Goal: Information Seeking & Learning: Find contact information

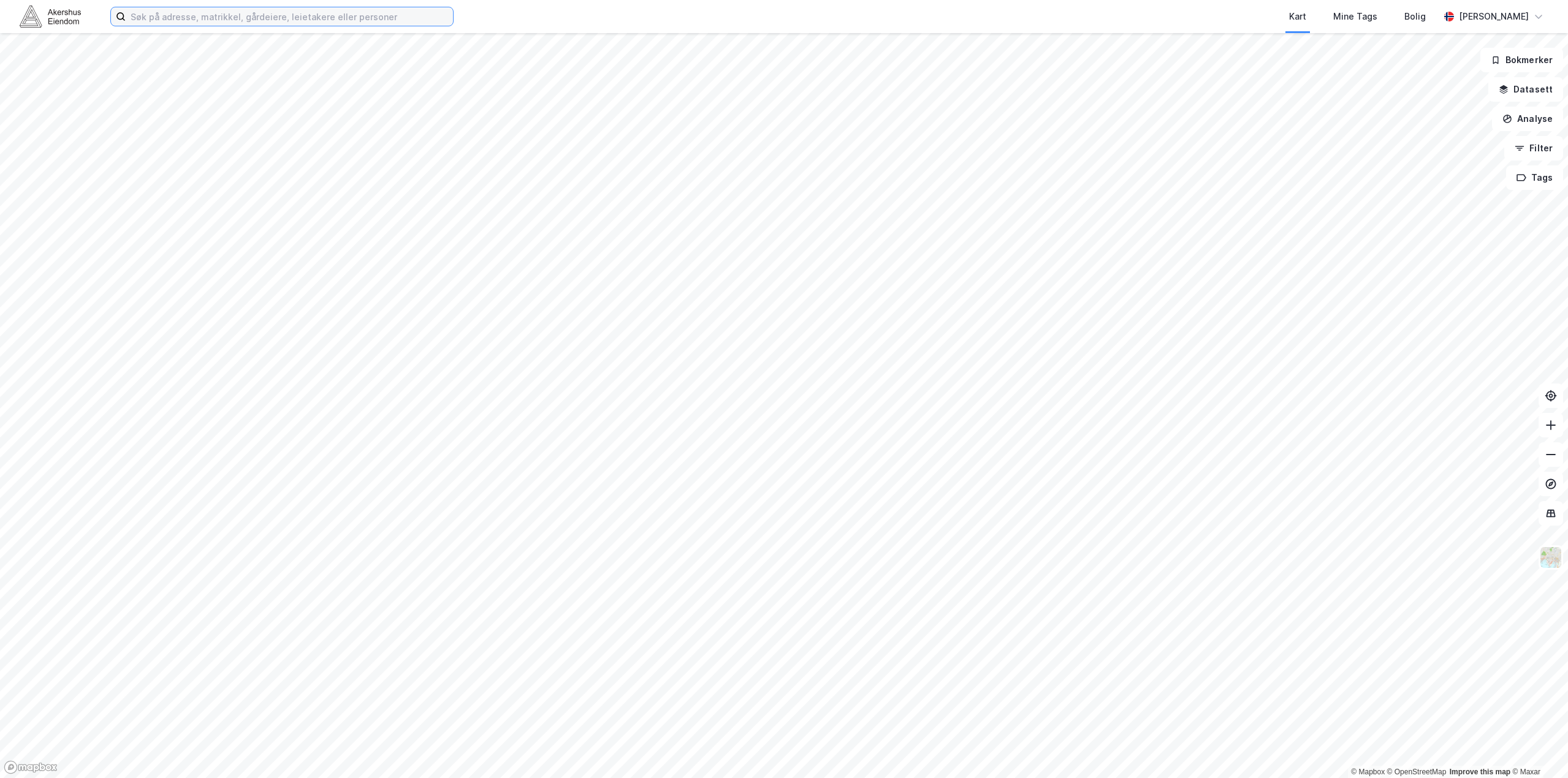
click at [222, 16] on input at bounding box center [290, 16] width 328 height 18
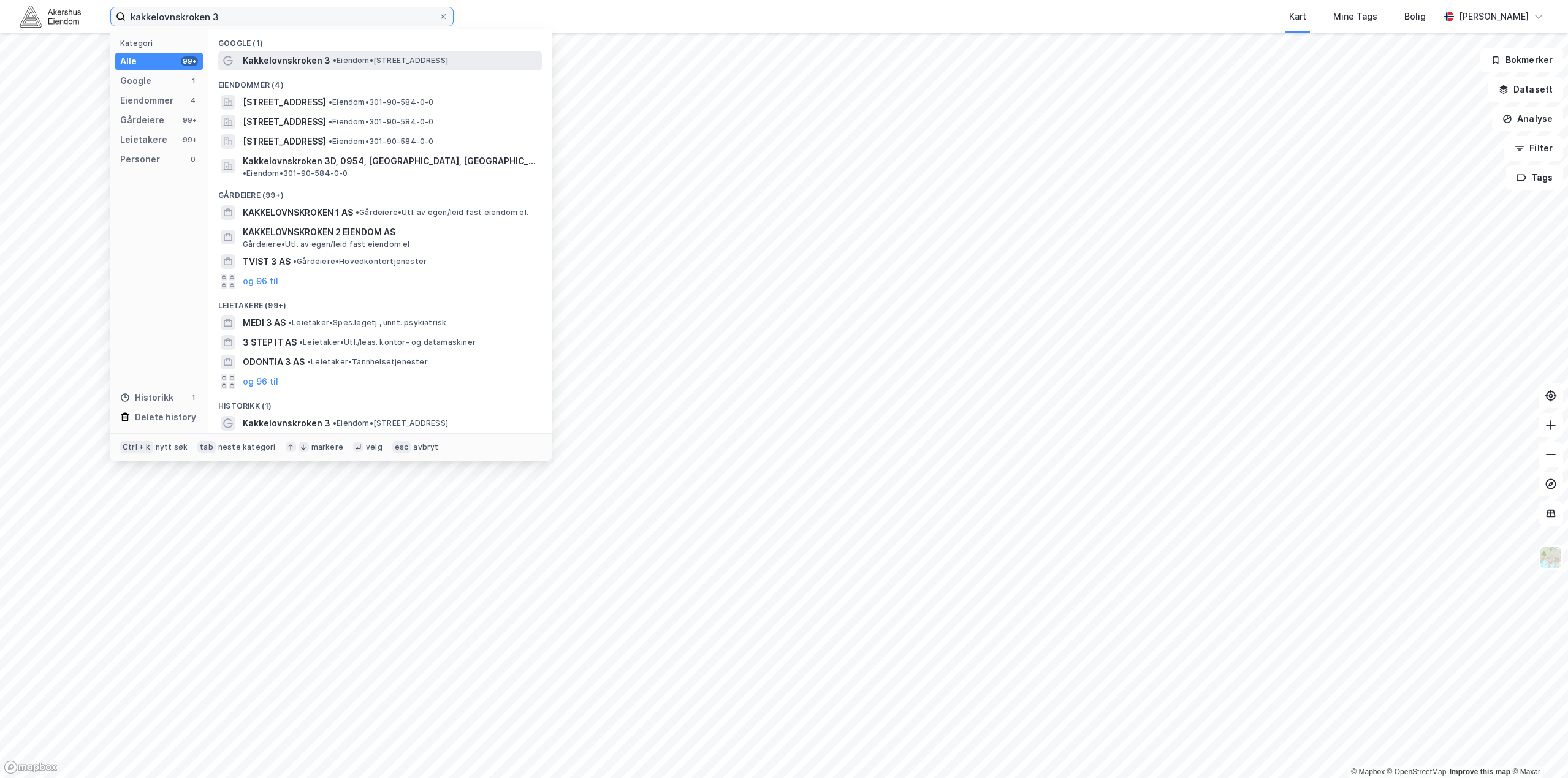
type input "kakkelovnskroken 3"
click at [298, 55] on span "Kakkelovnskroken 3" at bounding box center [286, 61] width 88 height 15
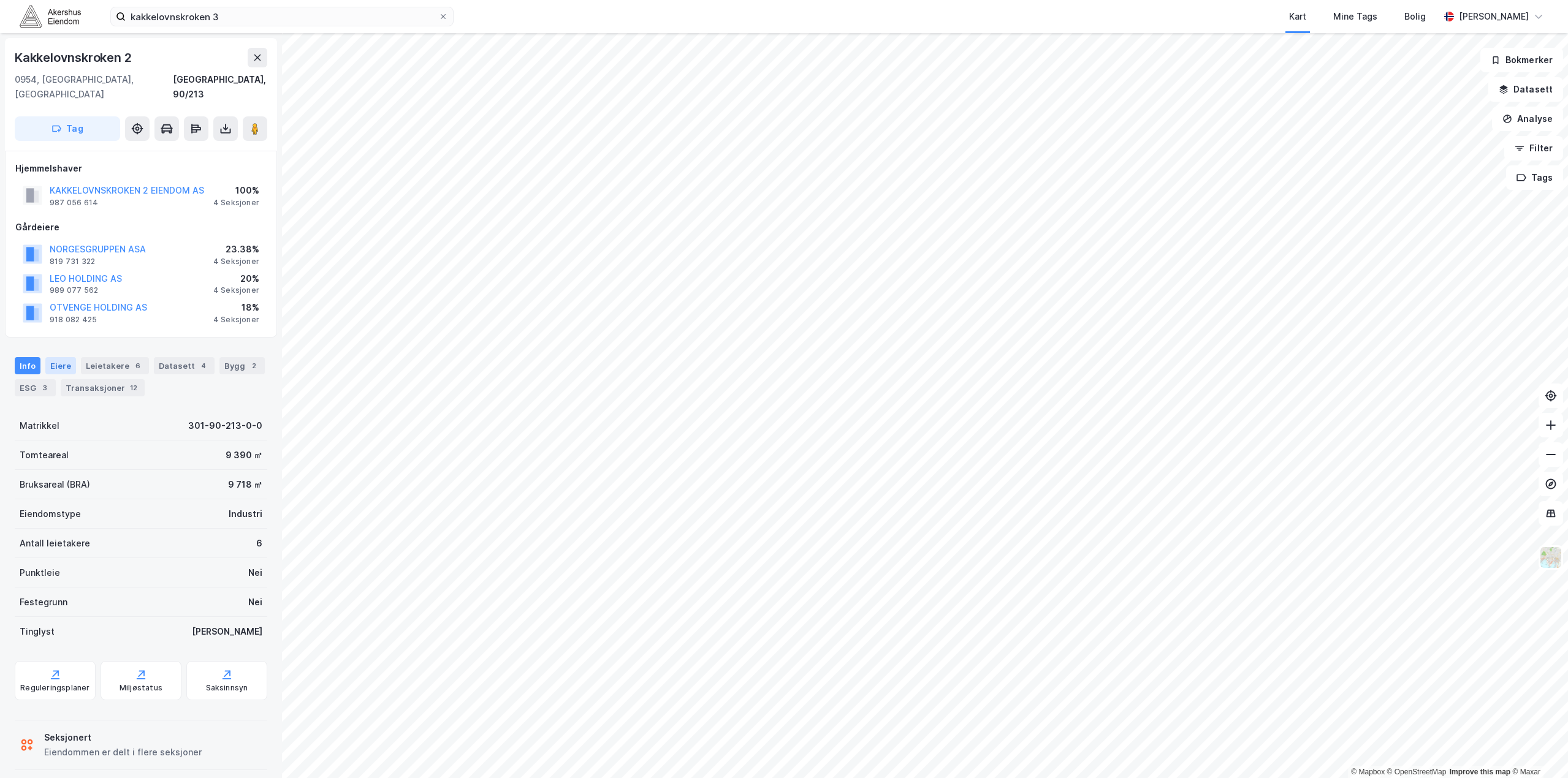
click at [67, 357] on div "Eiere" at bounding box center [60, 366] width 30 height 17
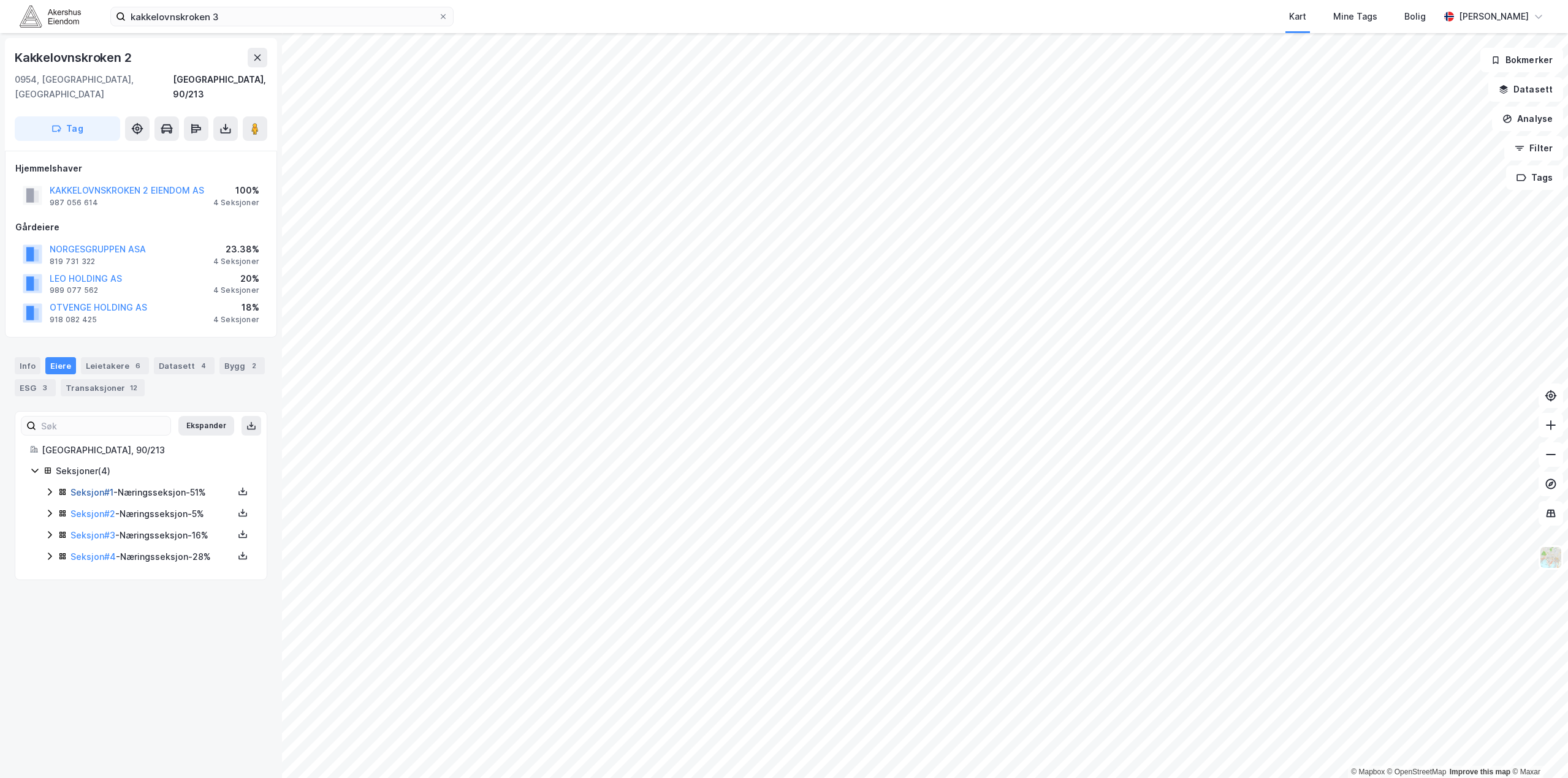
click at [94, 487] on link "Seksjon # 1" at bounding box center [92, 492] width 43 height 10
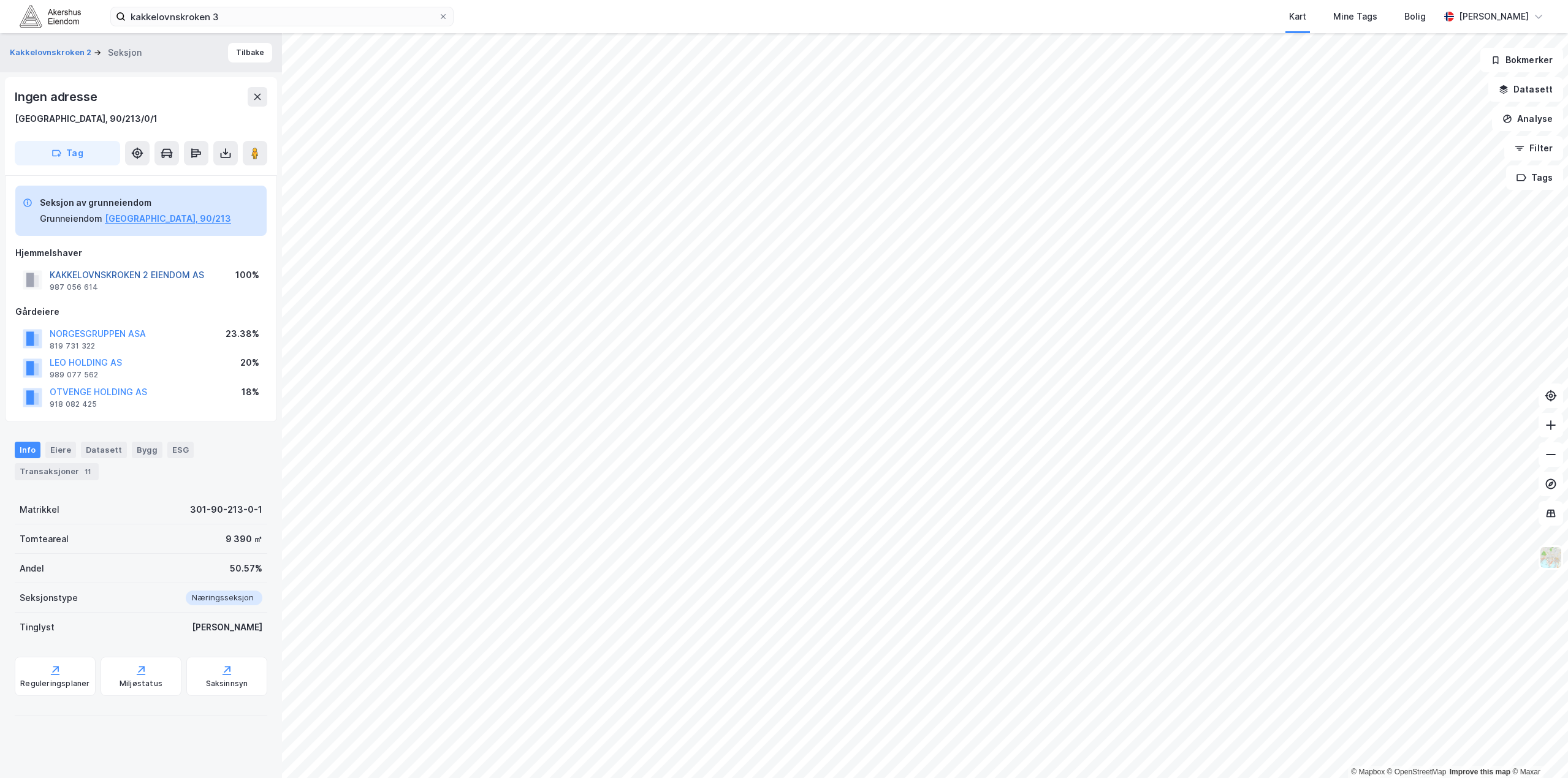
click at [0, 0] on button "KAKKELOVNSKROKEN 2 EIENDOM AS" at bounding box center [0, 0] width 0 height 0
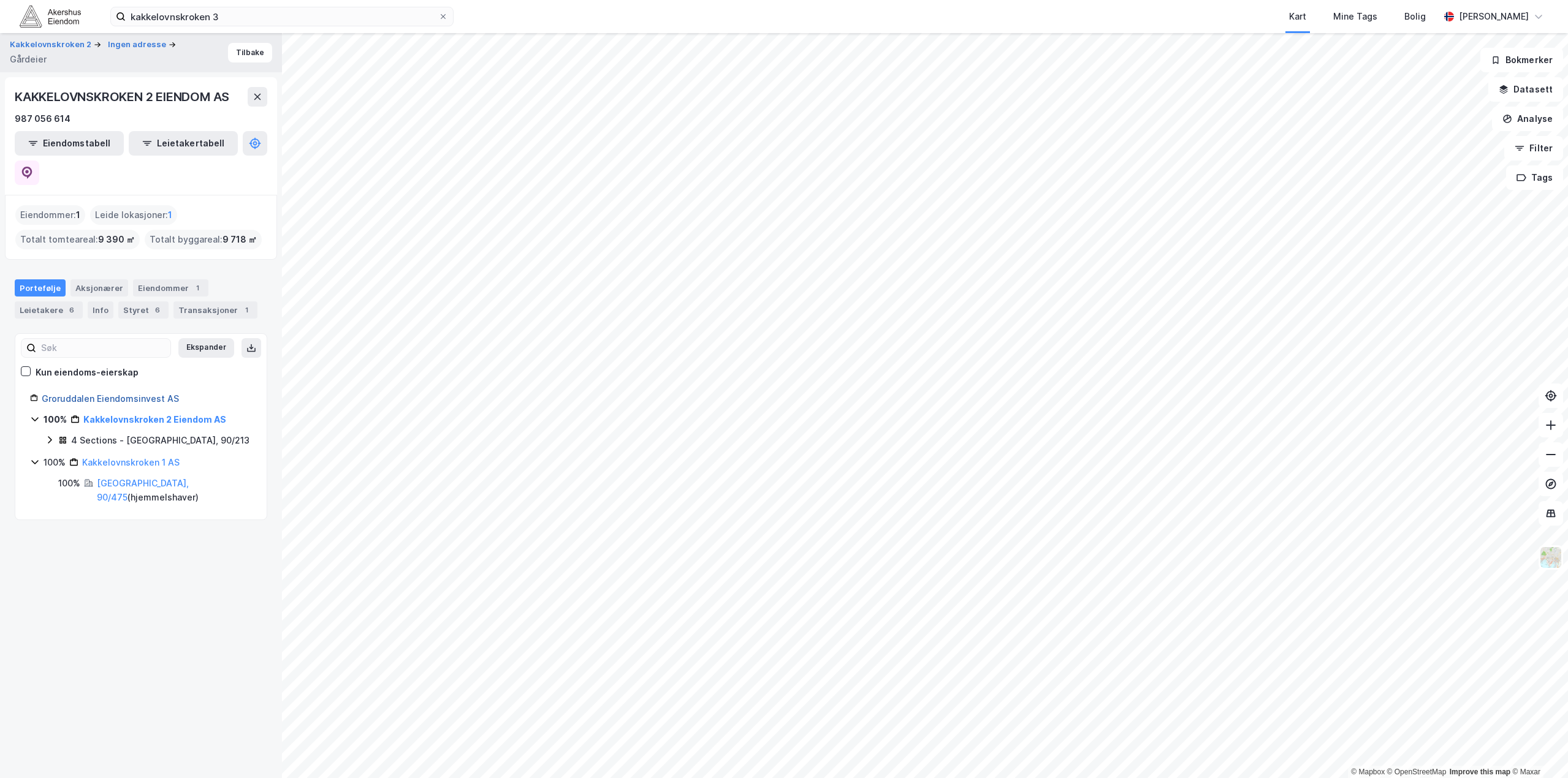
click at [125, 393] on link "Groruddalen Eiendomsinvest AS" at bounding box center [110, 399] width 137 height 10
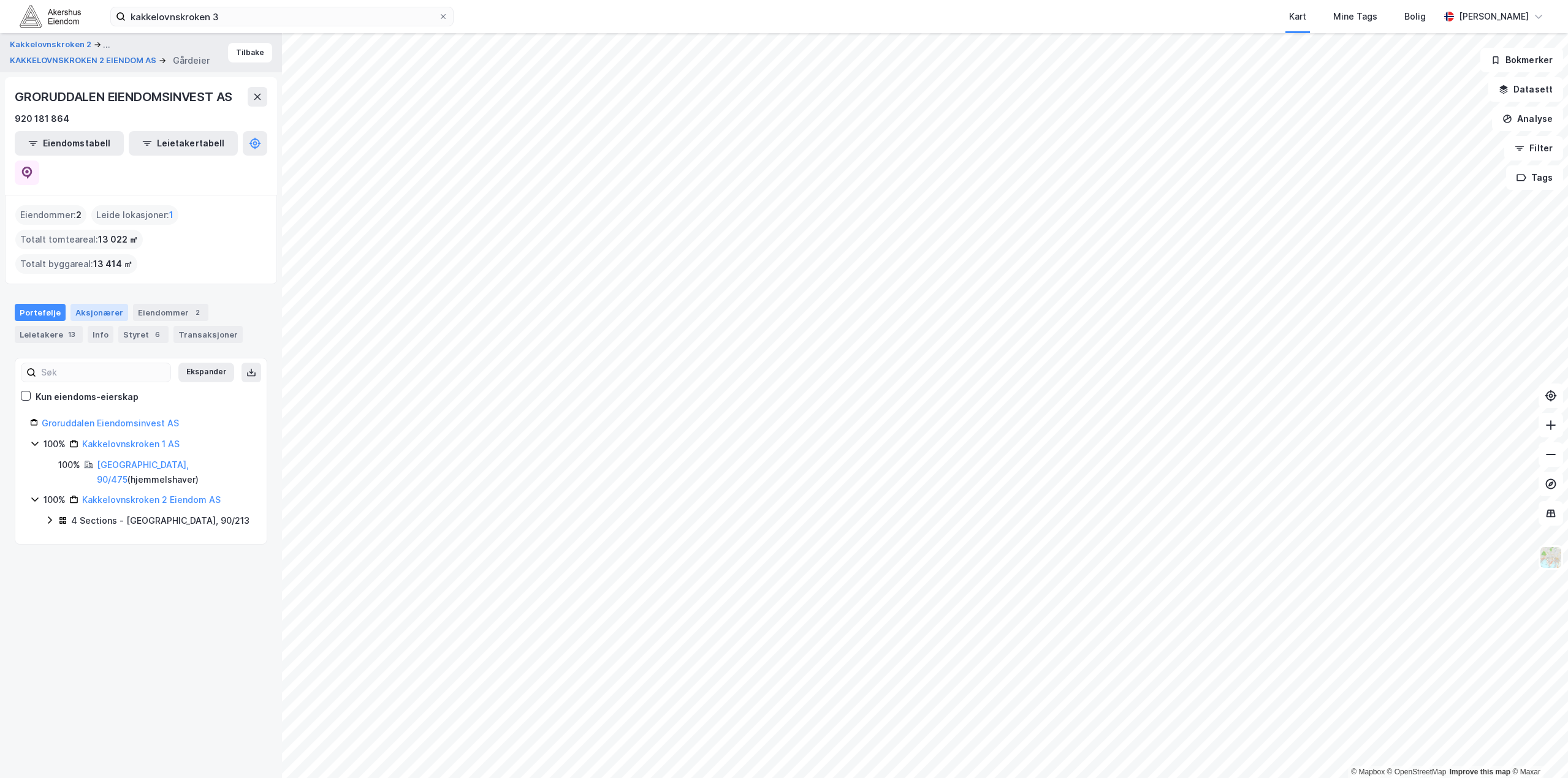
click at [109, 304] on div "Aksjonærer" at bounding box center [99, 313] width 57 height 17
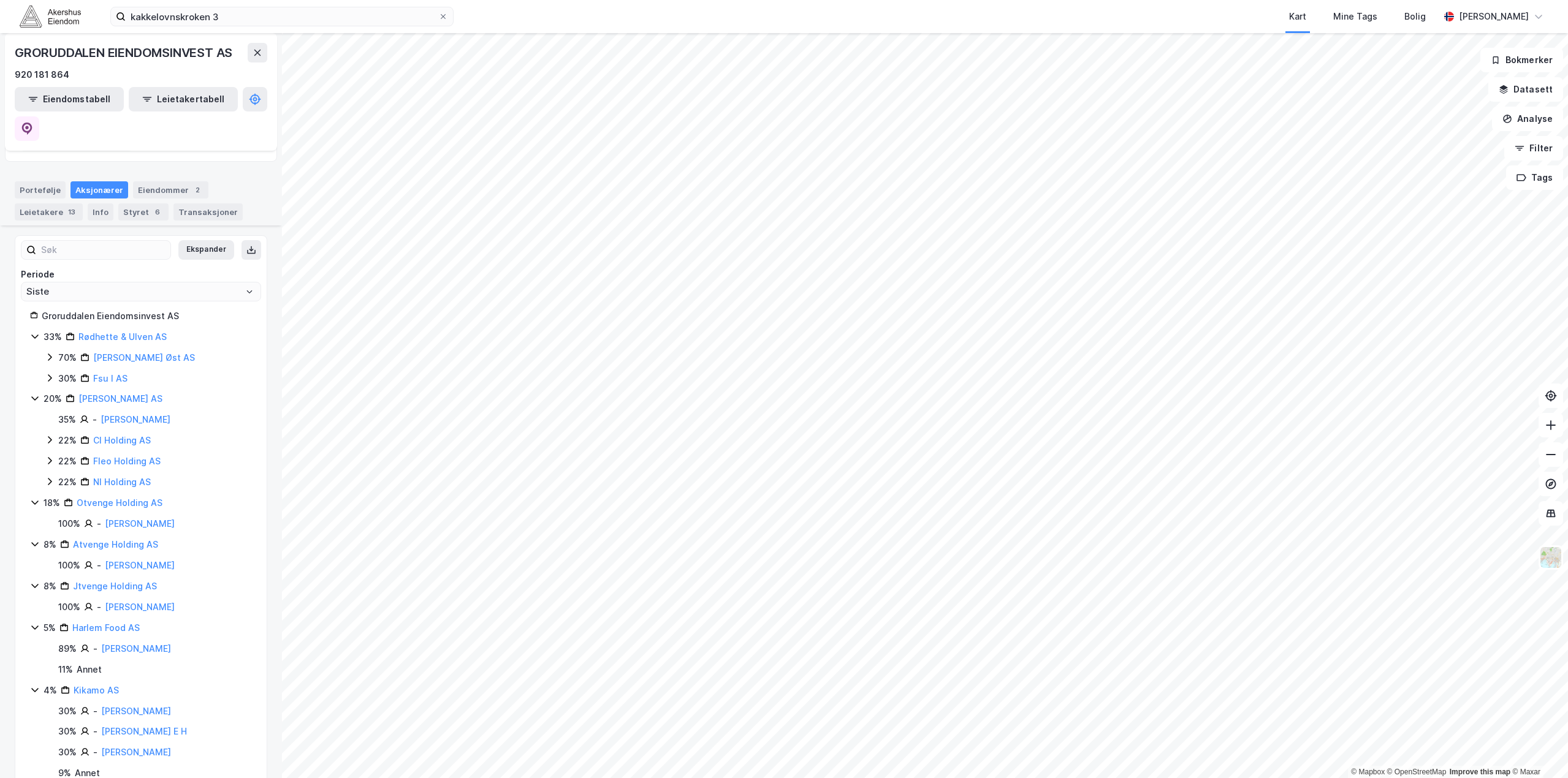
scroll to position [143, 0]
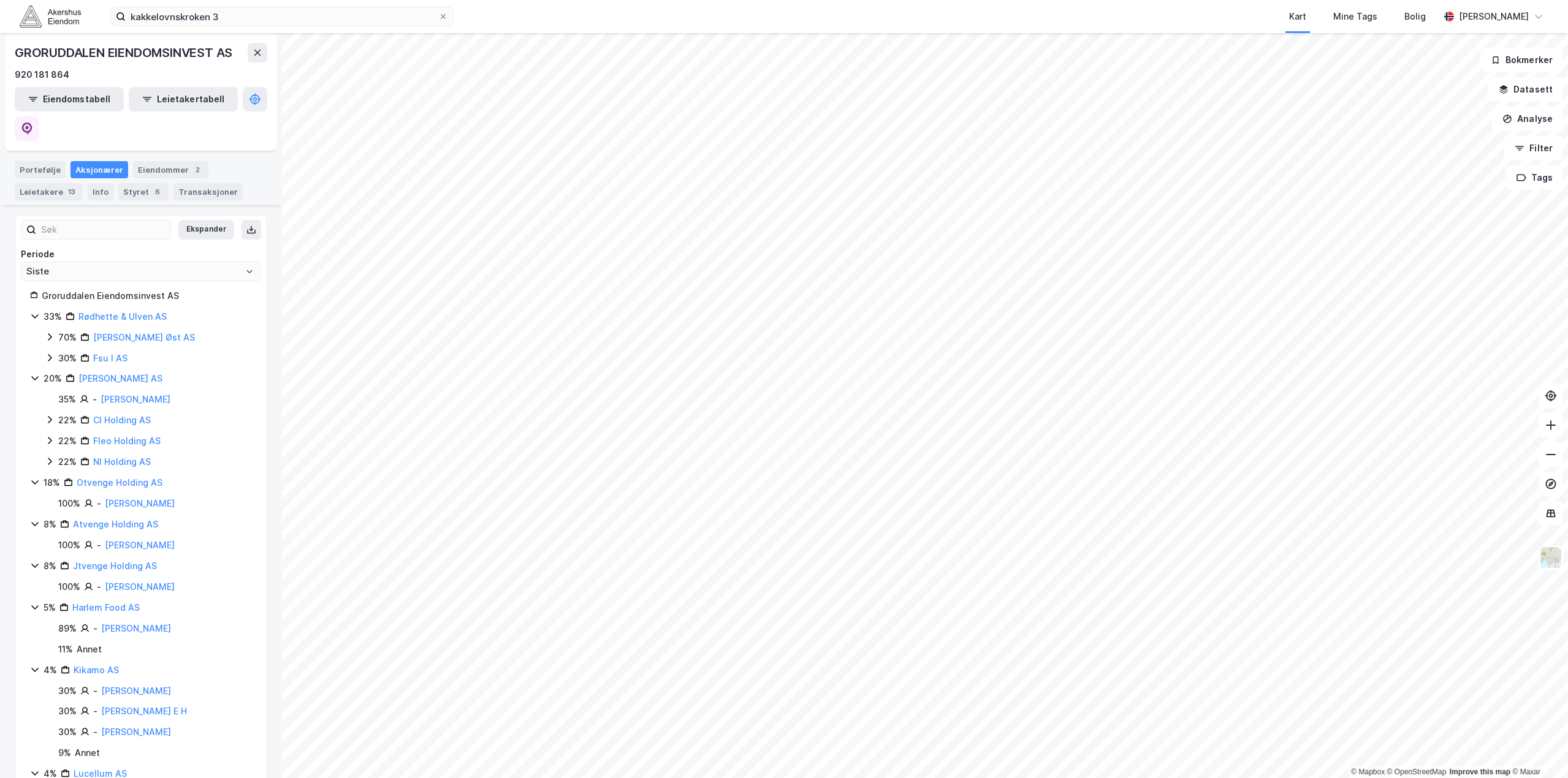
click at [335, 778] on html "kakkelovnskroken 3 Kart Mine Tags Bolig [PERSON_NAME] © Mapbox © OpenStreetMap …" at bounding box center [784, 389] width 1568 height 778
